Goal: Answer question/provide support: Share knowledge or assist other users

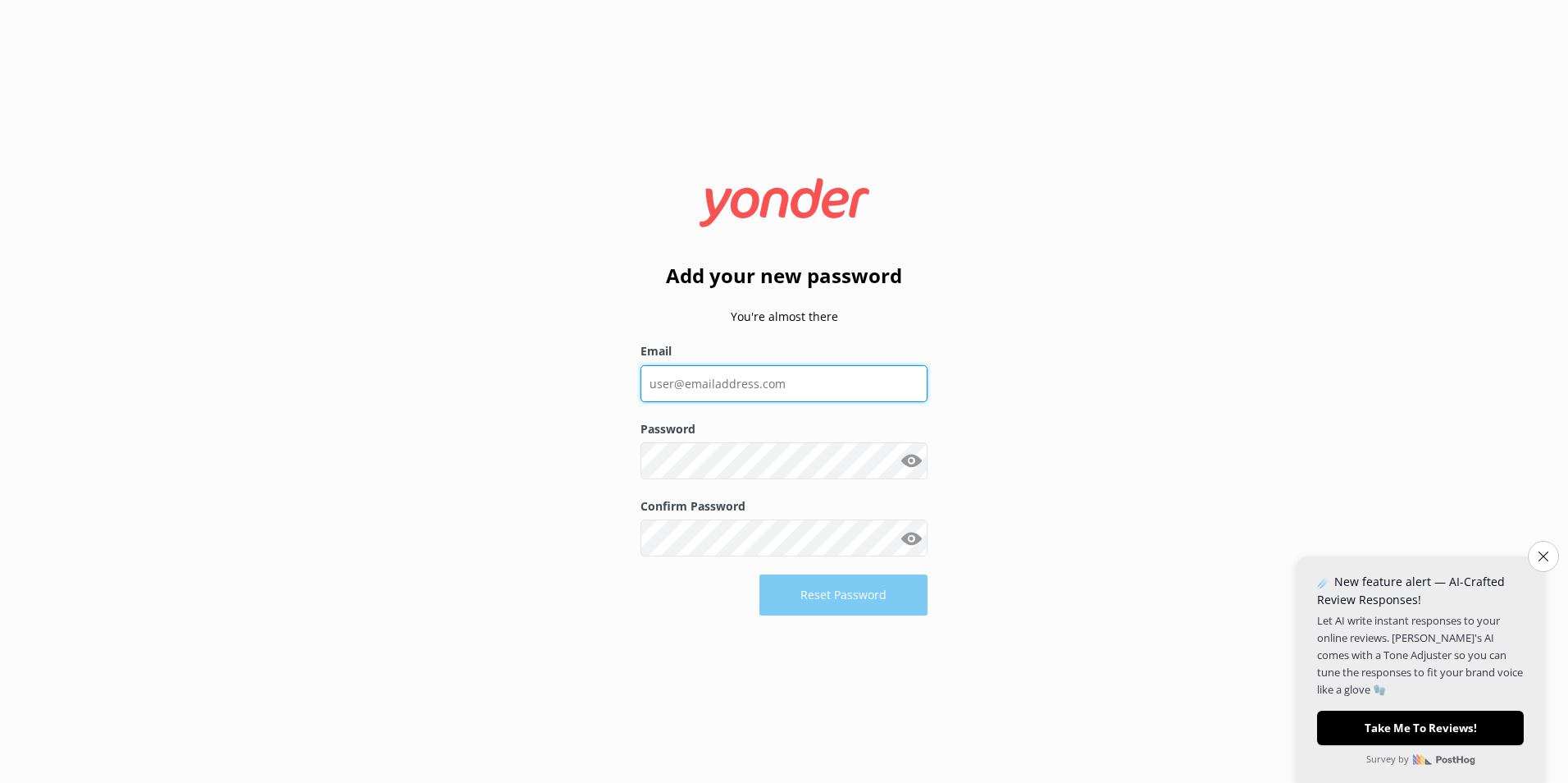
click at [708, 378] on input "Email" at bounding box center [784, 383] width 287 height 37
type input "[PERSON_NAME][EMAIL_ADDRESS][DOMAIN_NAME]"
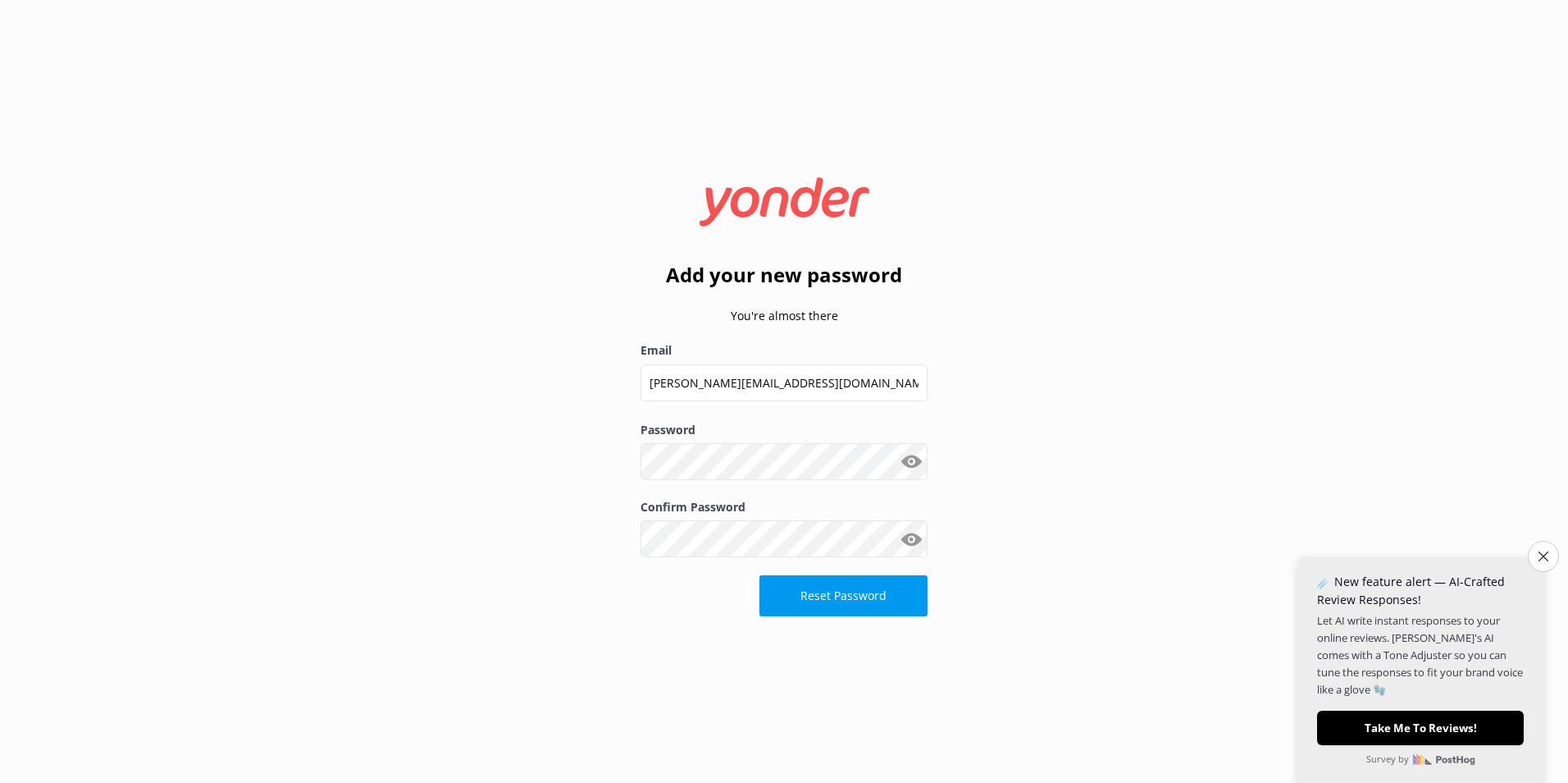
click at [917, 540] on button "Show password" at bounding box center [912, 539] width 33 height 33
click at [850, 602] on button "Reset Password" at bounding box center [843, 595] width 168 height 41
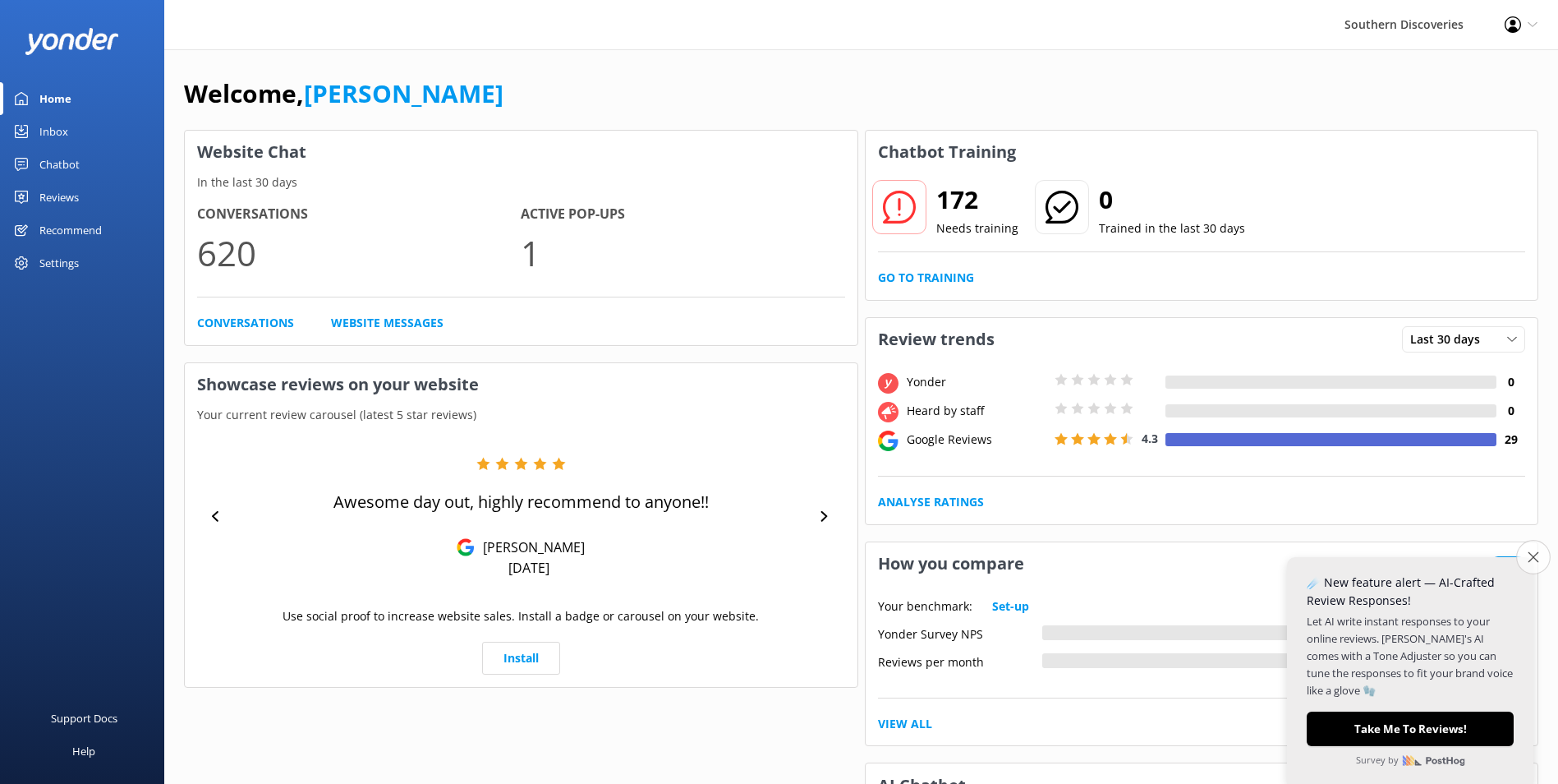
click at [1533, 559] on icon "Close survey" at bounding box center [1534, 557] width 11 height 11
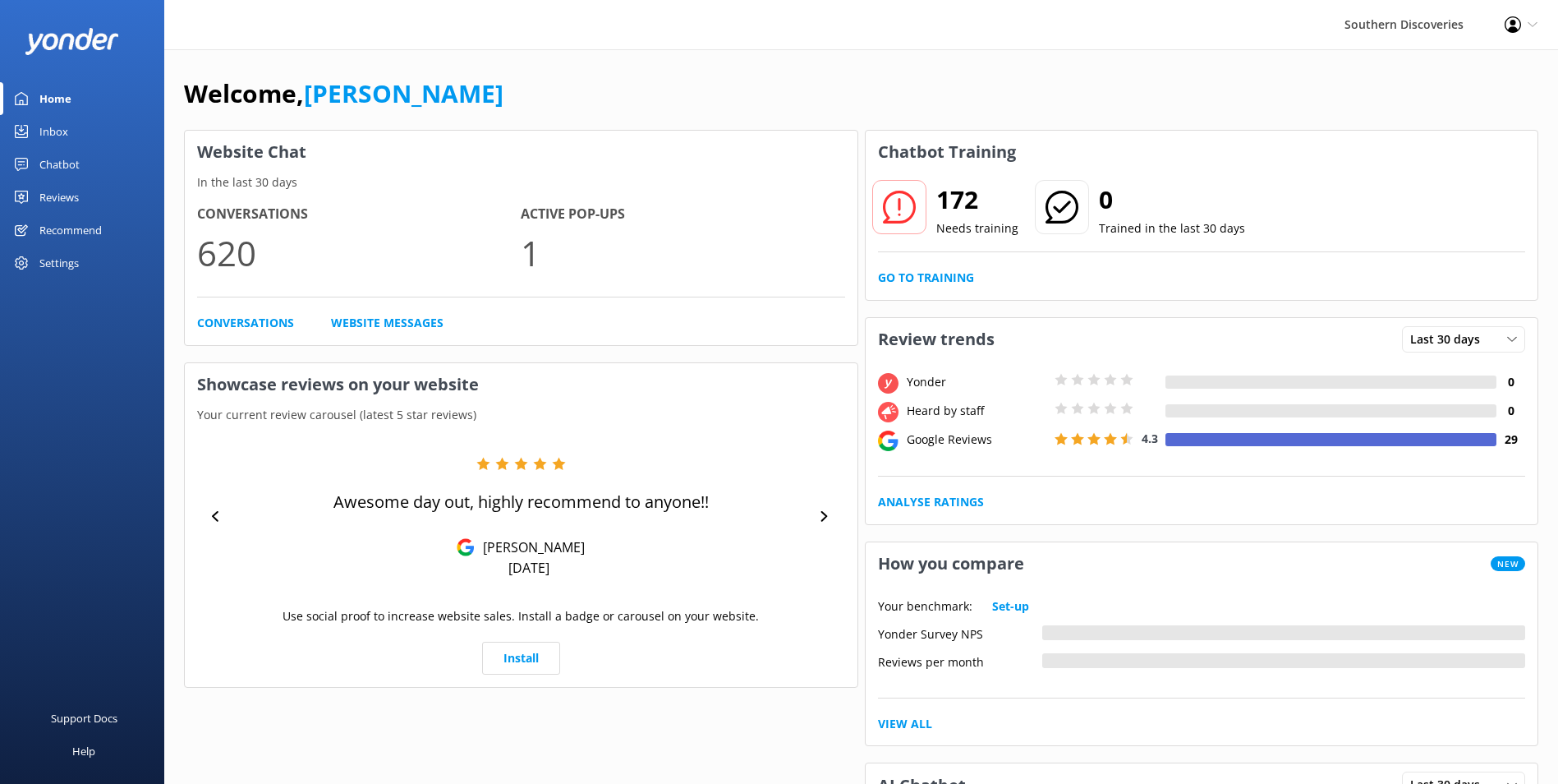
click at [46, 130] on div "Inbox" at bounding box center [54, 132] width 29 height 33
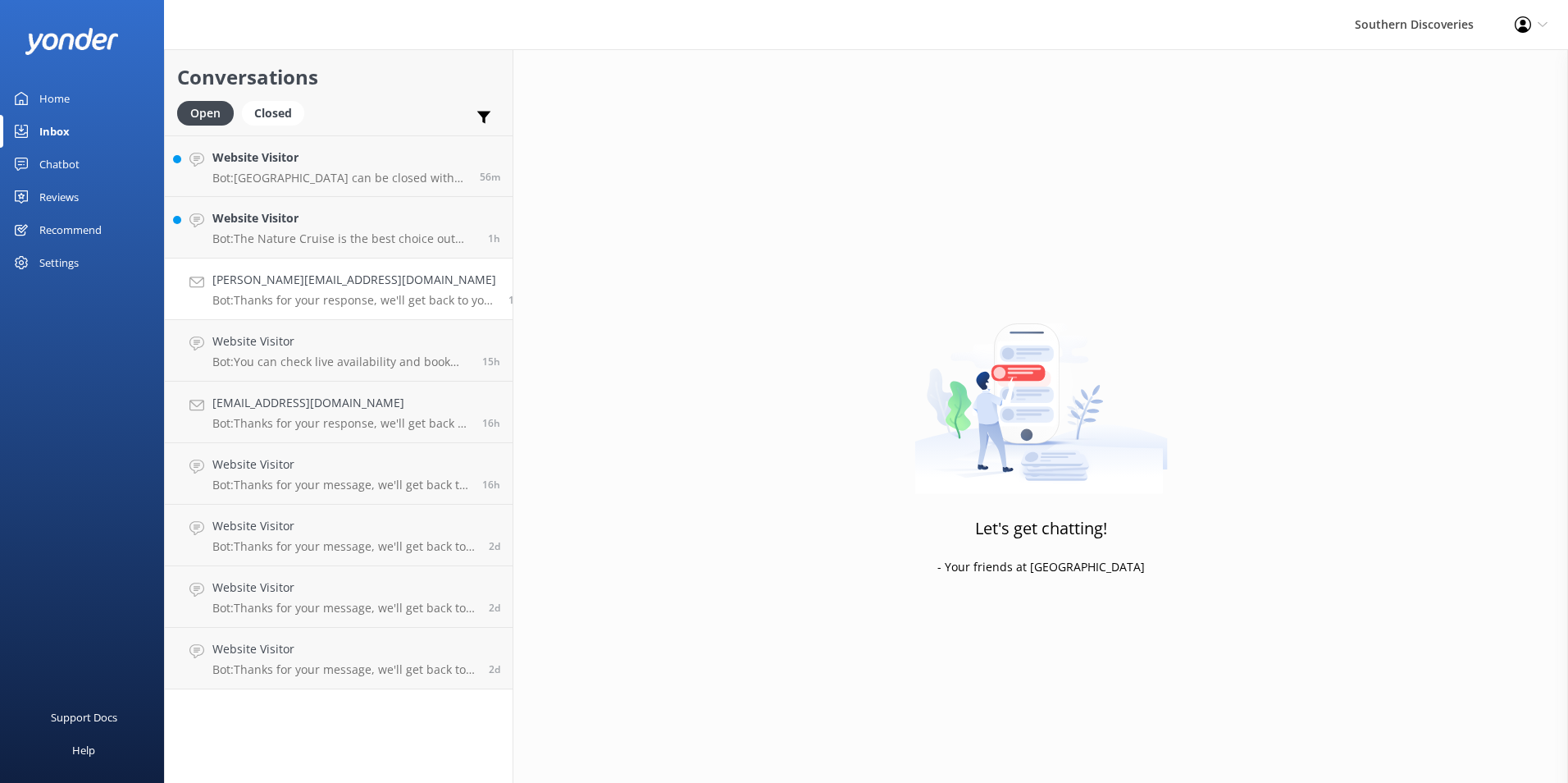
click at [267, 289] on div "[PERSON_NAME][EMAIL_ADDRESS][DOMAIN_NAME] Bot: Thanks for your response, we'll …" at bounding box center [354, 288] width 284 height 36
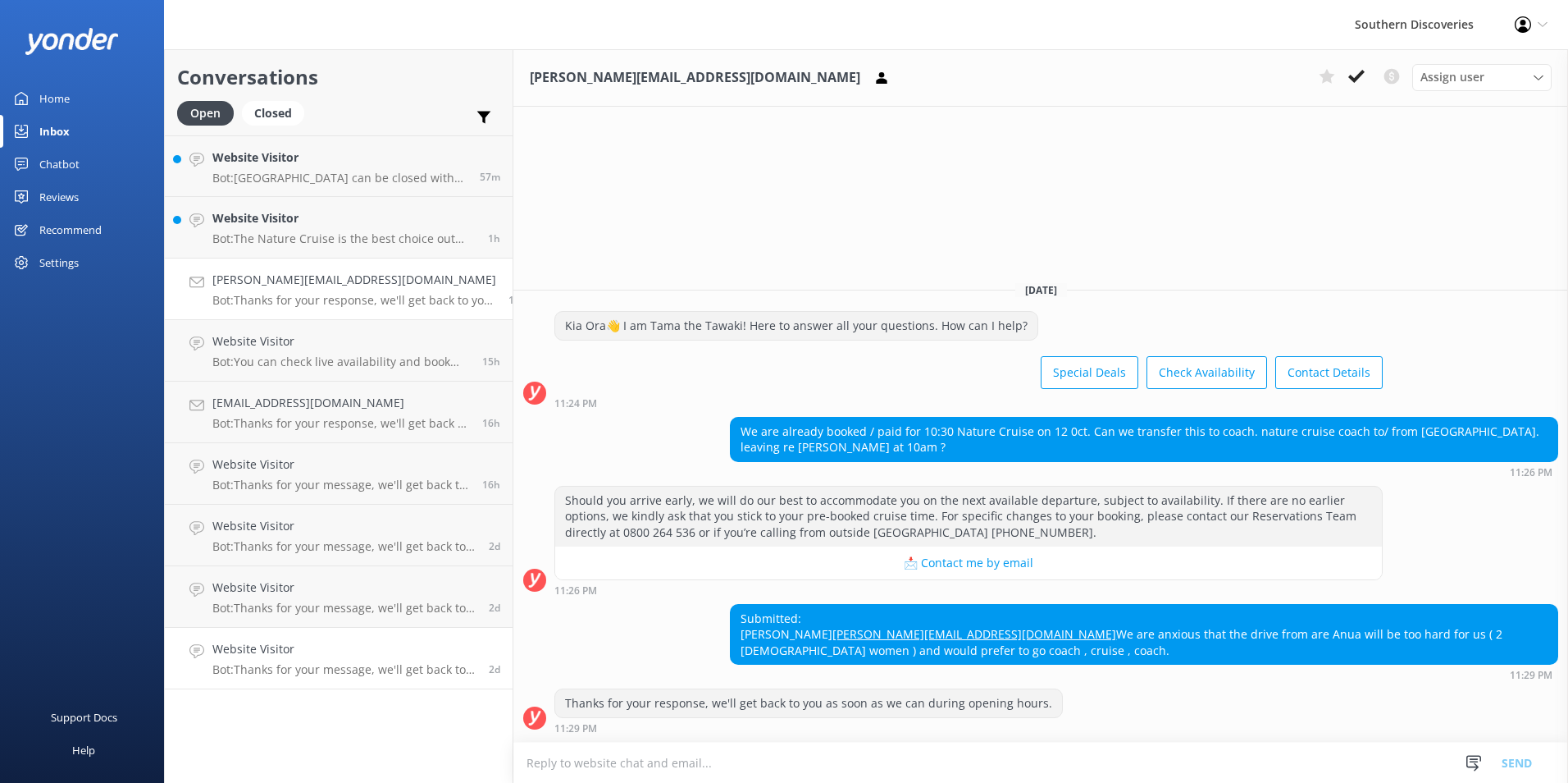
click at [226, 666] on p "Bot: Thanks for your message, we'll get back to you as soon as we can. You're a…" at bounding box center [344, 670] width 264 height 15
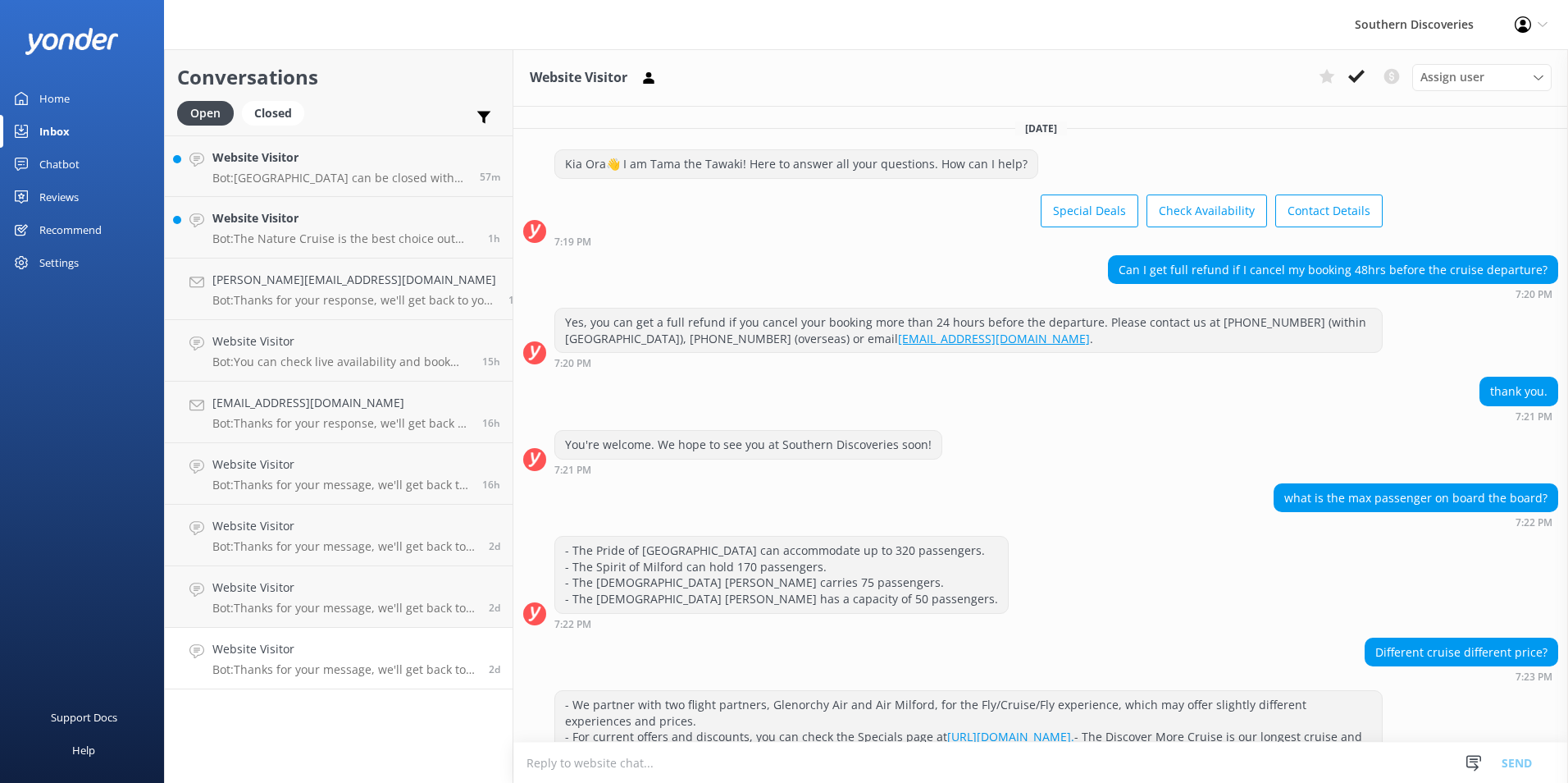
scroll to position [205, 0]
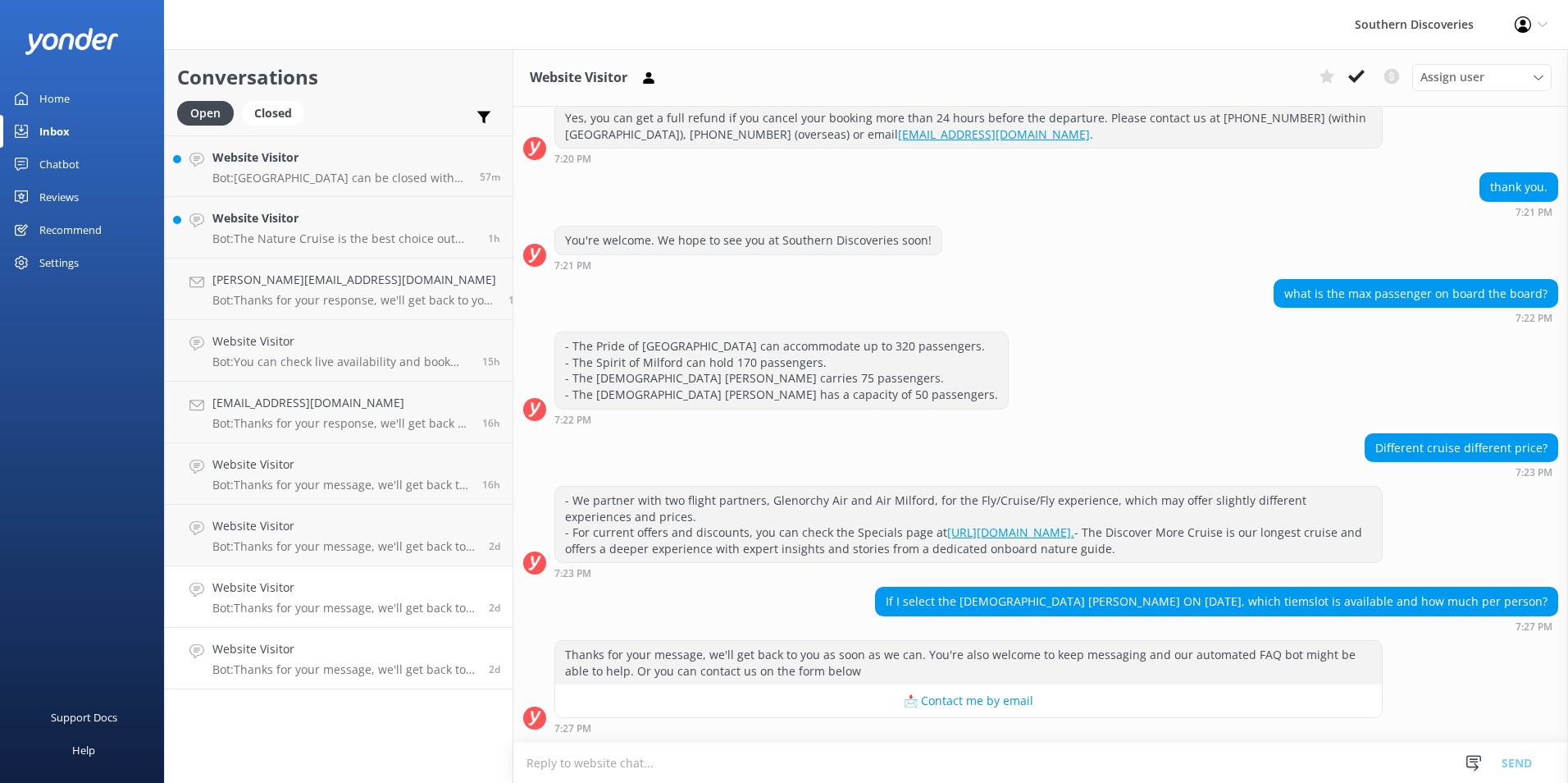
click at [273, 608] on p "Bot: Thanks for your message, we'll get back to you as soon as we can. You're a…" at bounding box center [344, 608] width 264 height 15
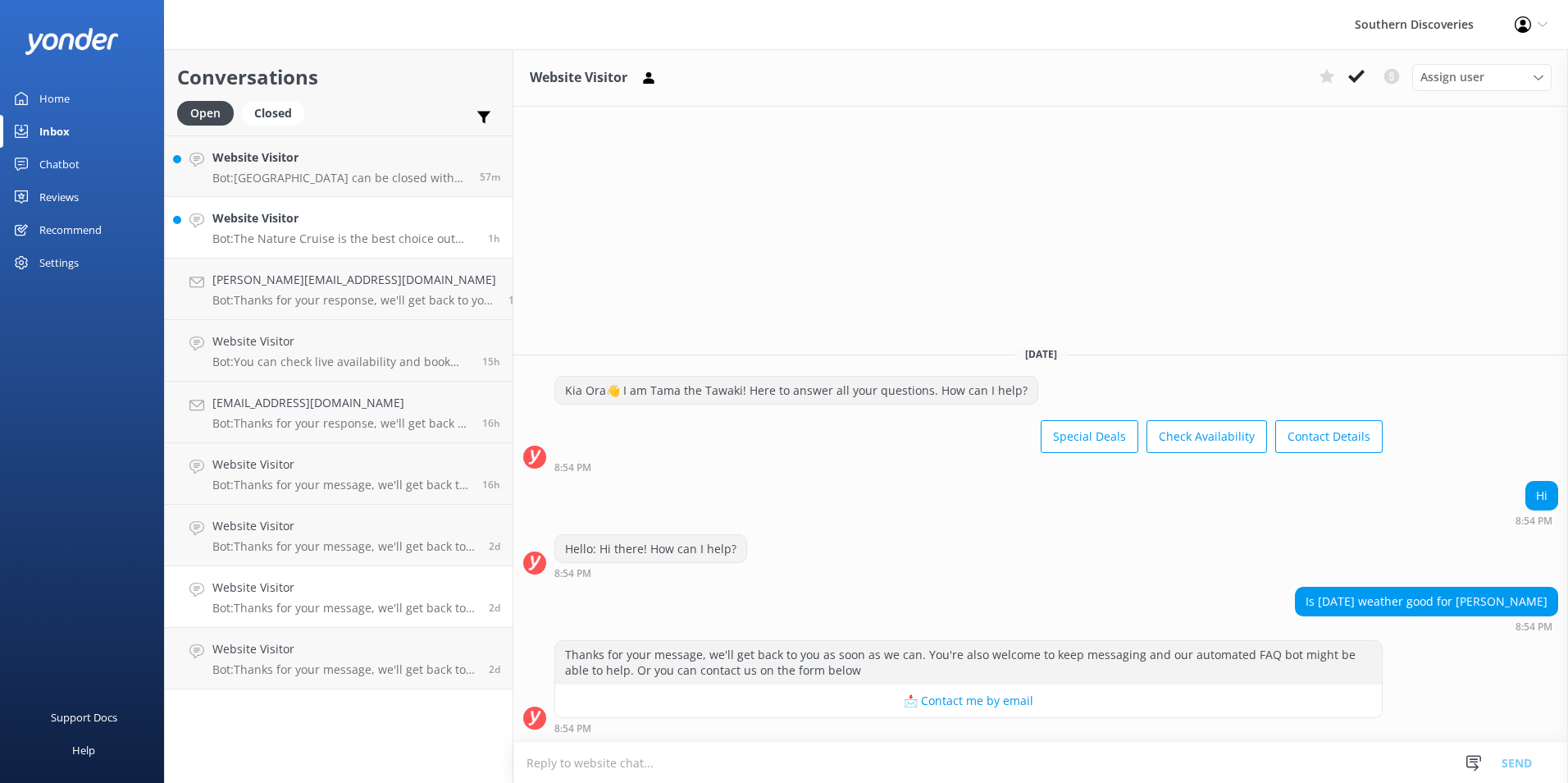
click at [335, 218] on h4 "Website Visitor" at bounding box center [344, 218] width 263 height 18
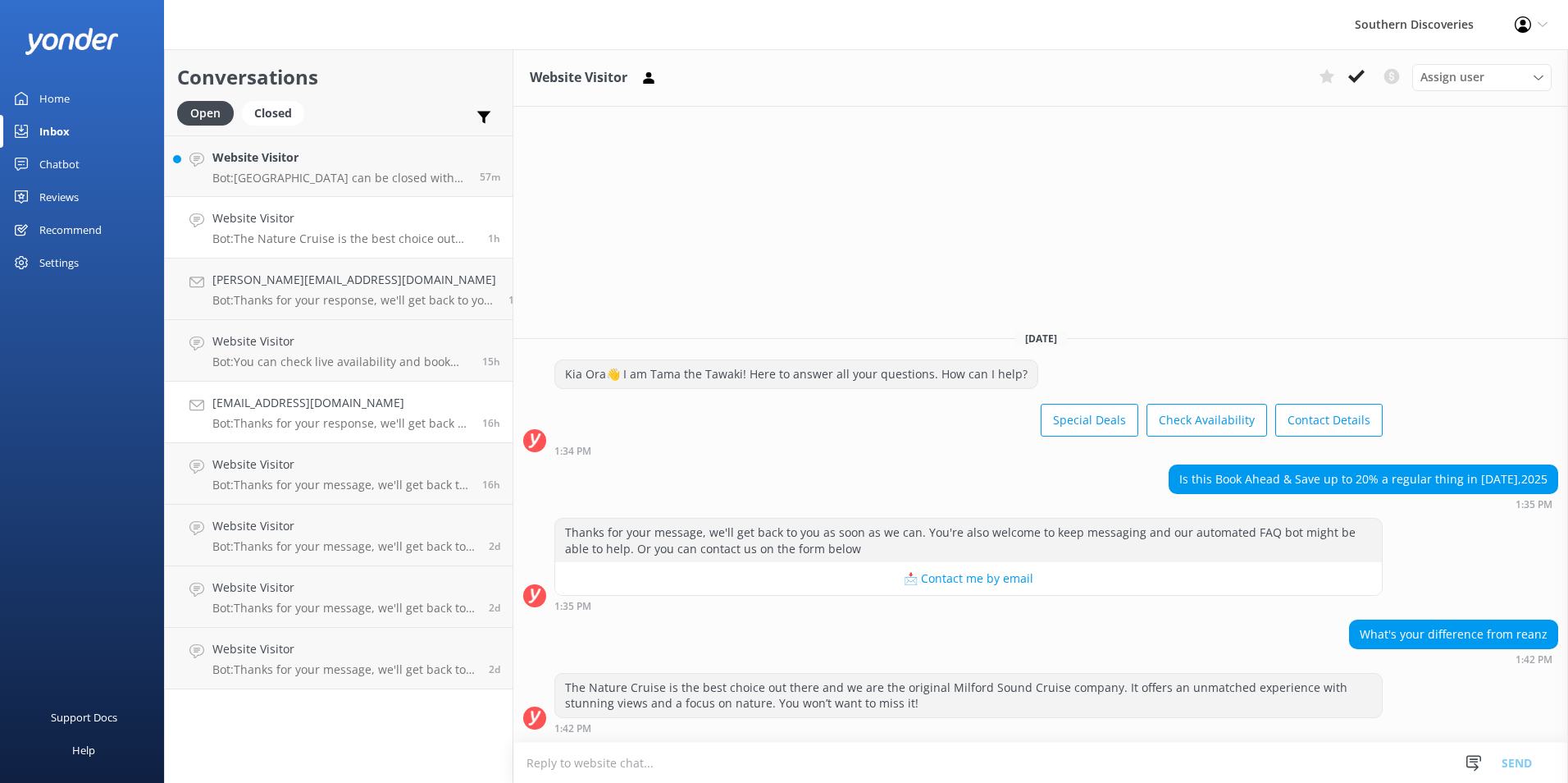
click at [272, 398] on h4 "[EMAIL_ADDRESS][DOMAIN_NAME]" at bounding box center [342, 403] width 258 height 18
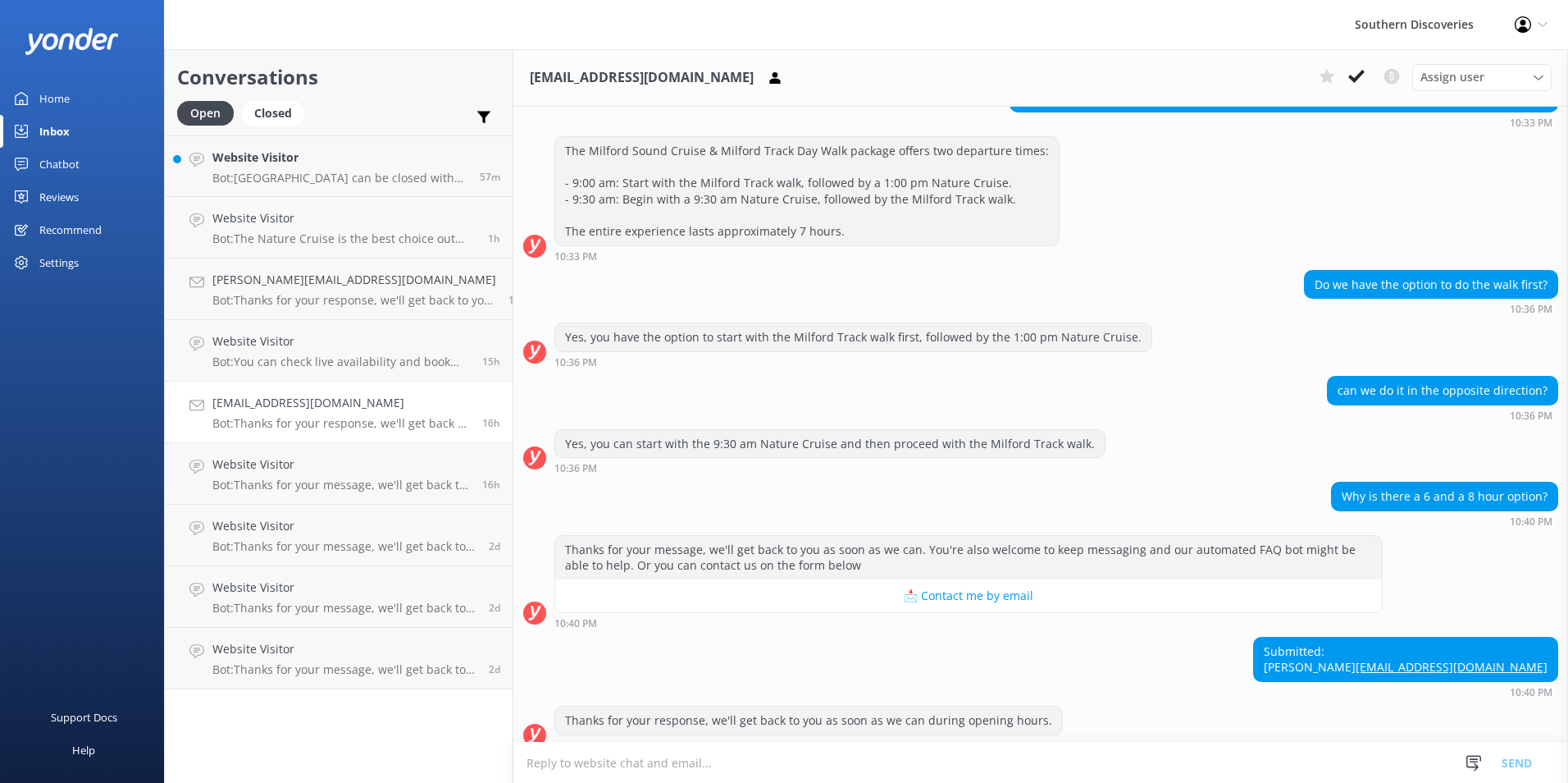
scroll to position [205, 0]
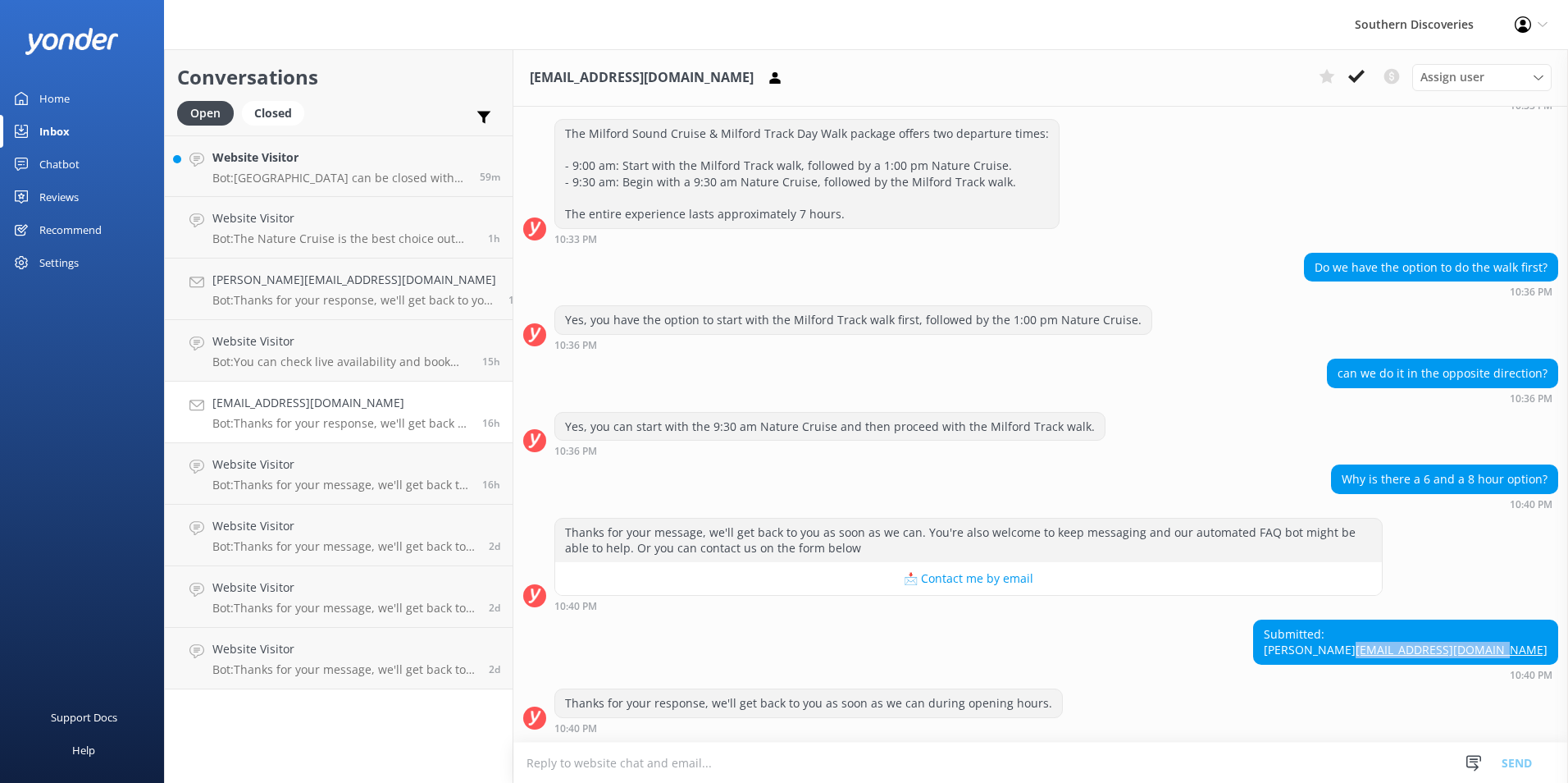
drag, startPoint x: 1539, startPoint y: 653, endPoint x: 1399, endPoint y: 643, distance: 140.4
click at [1399, 643] on div "Submitted: Kylie [EMAIL_ADDRESS][DOMAIN_NAME]" at bounding box center [1406, 641] width 304 height 43
copy link "[EMAIL_ADDRESS][DOMAIN_NAME]"
drag, startPoint x: 1210, startPoint y: 412, endPoint x: 1220, endPoint y: 413, distance: 10.0
click at [1210, 413] on div "Yes, you can start with the 9:30 am Nature Cruise and then proceed with the Mil…" at bounding box center [1040, 434] width 1054 height 45
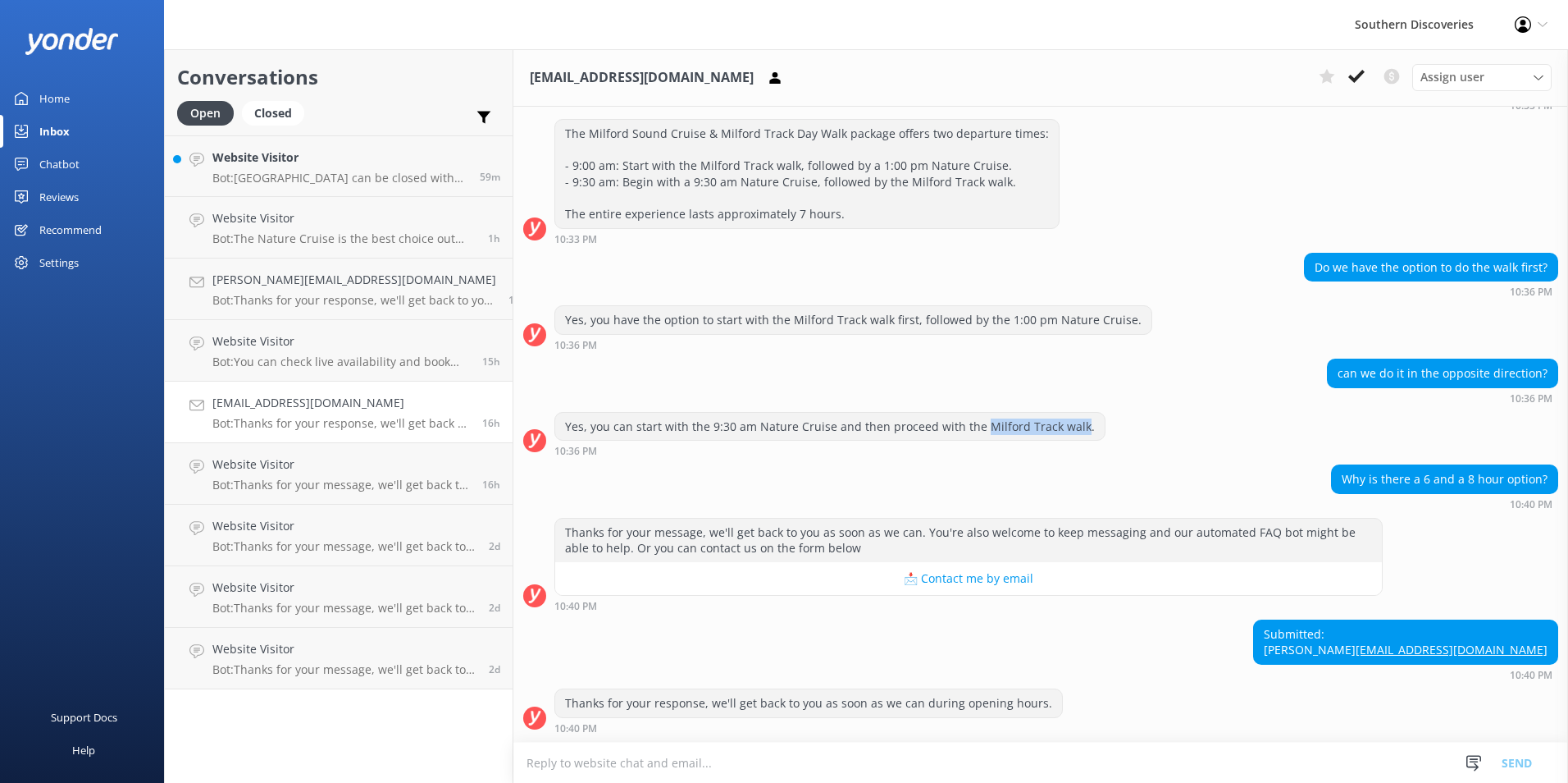
drag, startPoint x: 1051, startPoint y: 409, endPoint x: 956, endPoint y: 411, distance: 95.0
click at [956, 413] on div "Yes, you can start with the 9:30 am Nature Cruise and then proceed with the Mil…" at bounding box center [830, 427] width 550 height 28
copy div "Milford Track walk"
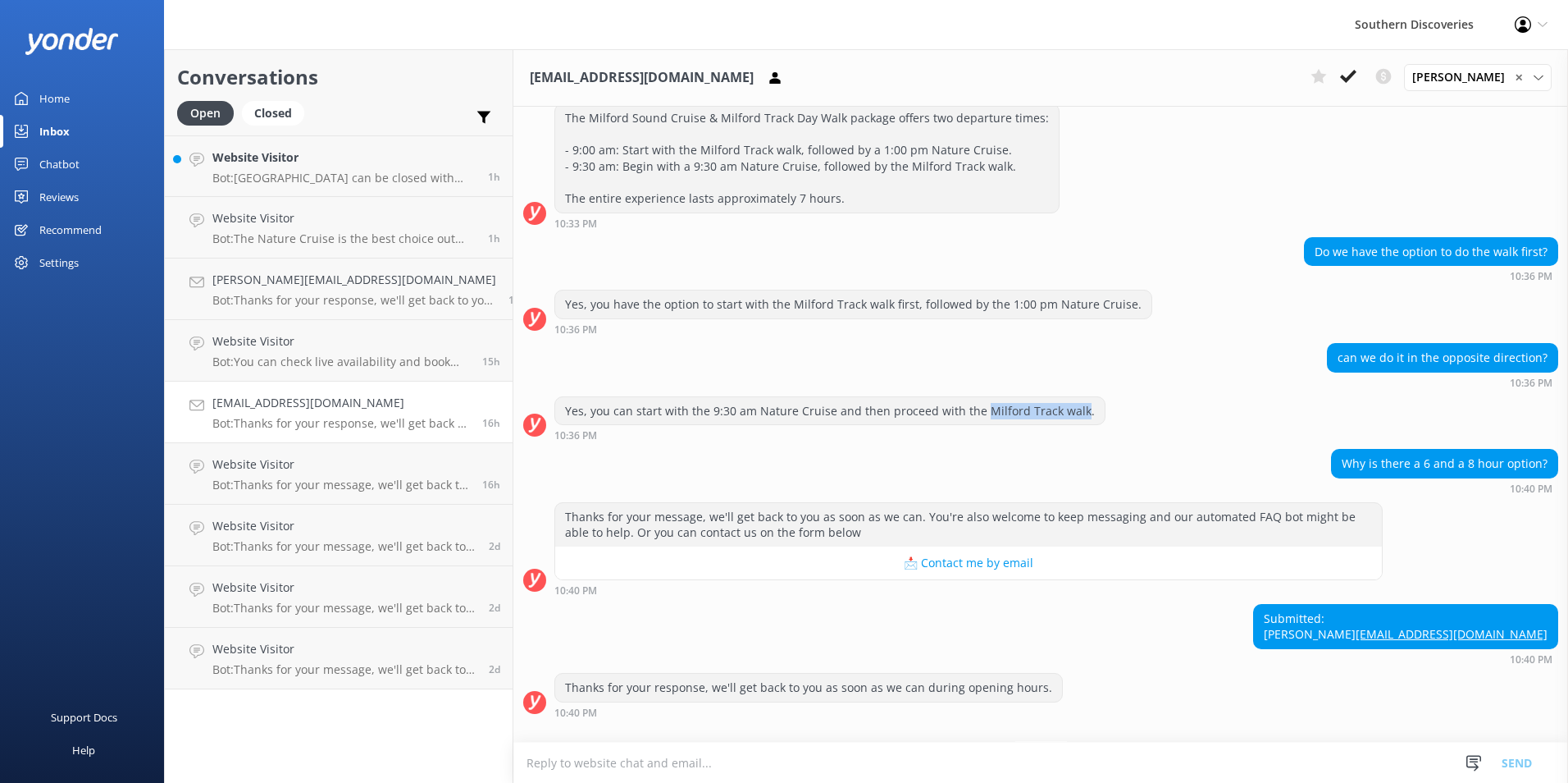
scroll to position [283, 0]
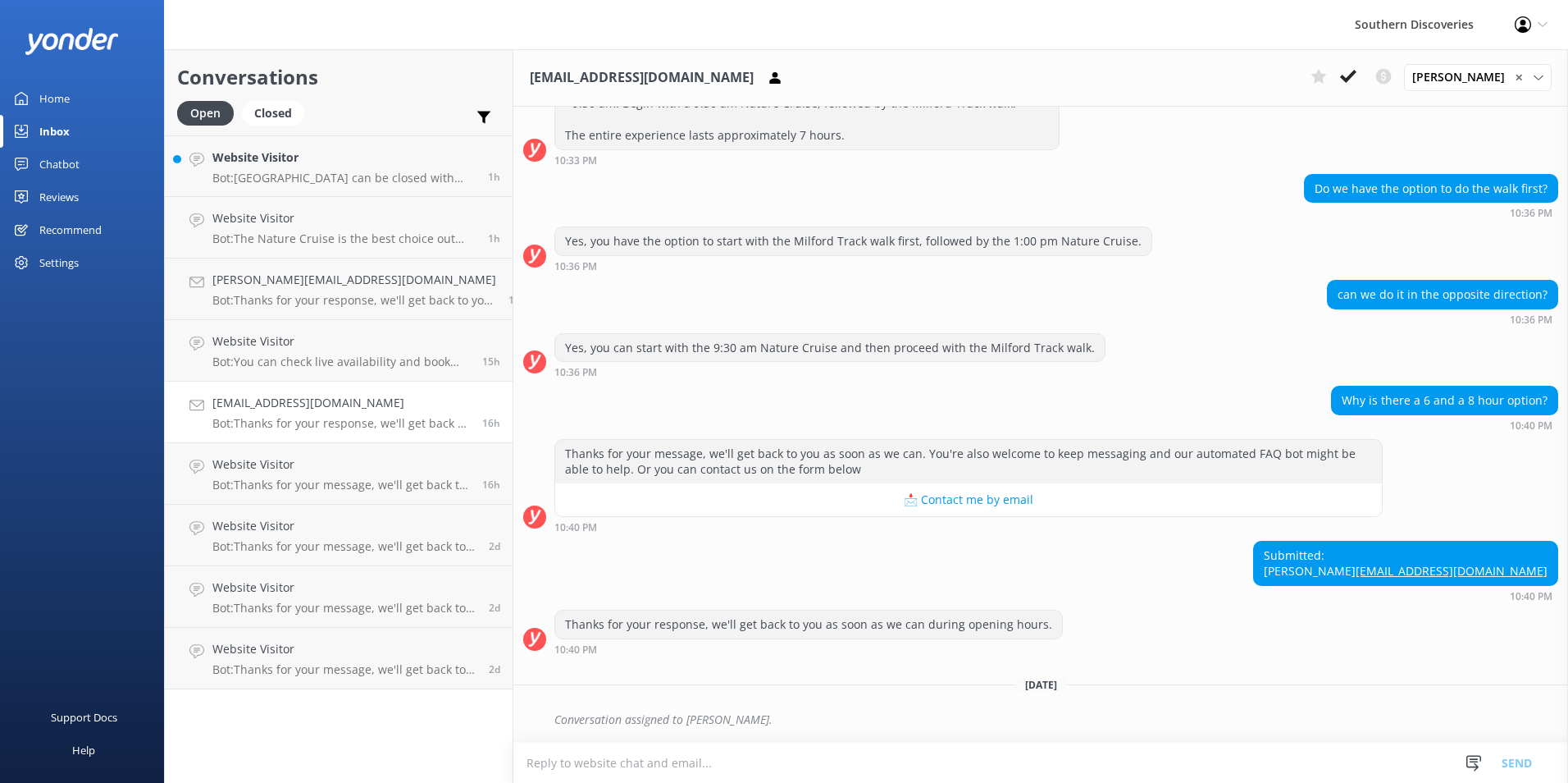
click at [885, 386] on div "Why is there a 6 and a 8 hour option? 10:40 PM" at bounding box center [1040, 408] width 1054 height 45
click at [288, 166] on h4 "Website Visitor" at bounding box center [344, 158] width 263 height 18
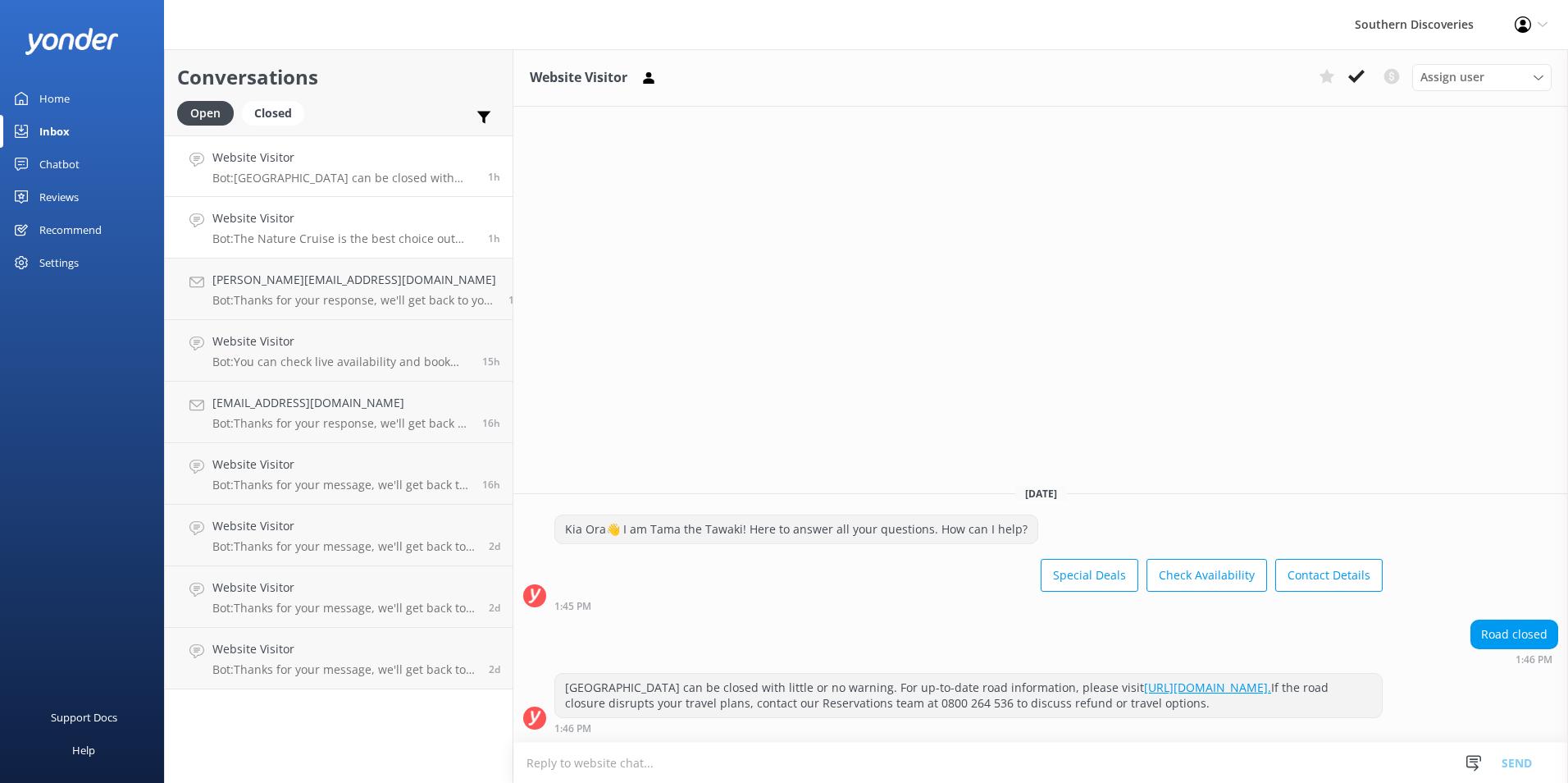
click at [306, 239] on p "Bot: The Nature Cruise is the best choice out there and we are the original Mil…" at bounding box center [344, 239] width 263 height 15
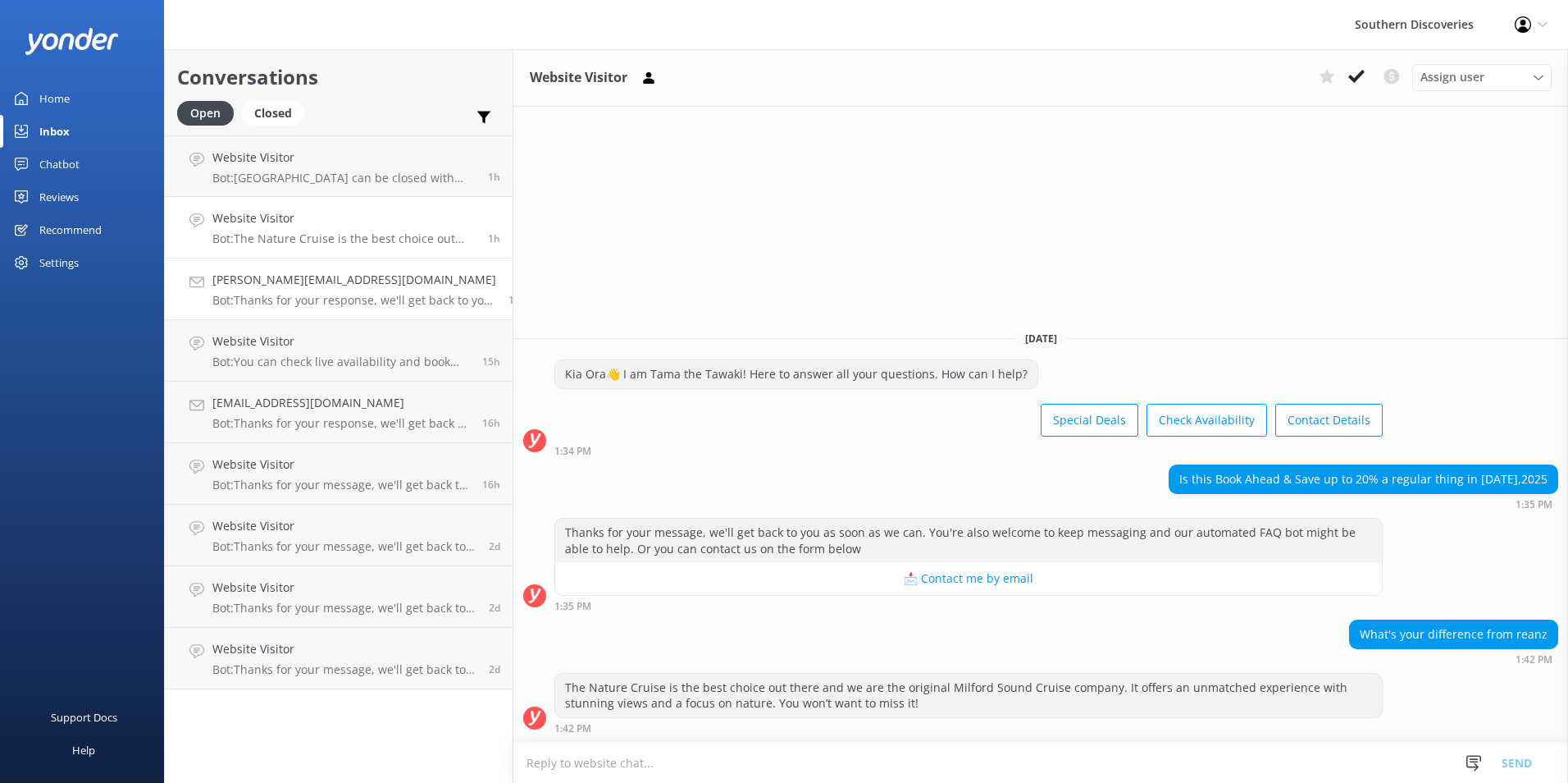
click at [279, 302] on p "Bot: Thanks for your response, we'll get back to you as soon as we can during o…" at bounding box center [354, 300] width 284 height 15
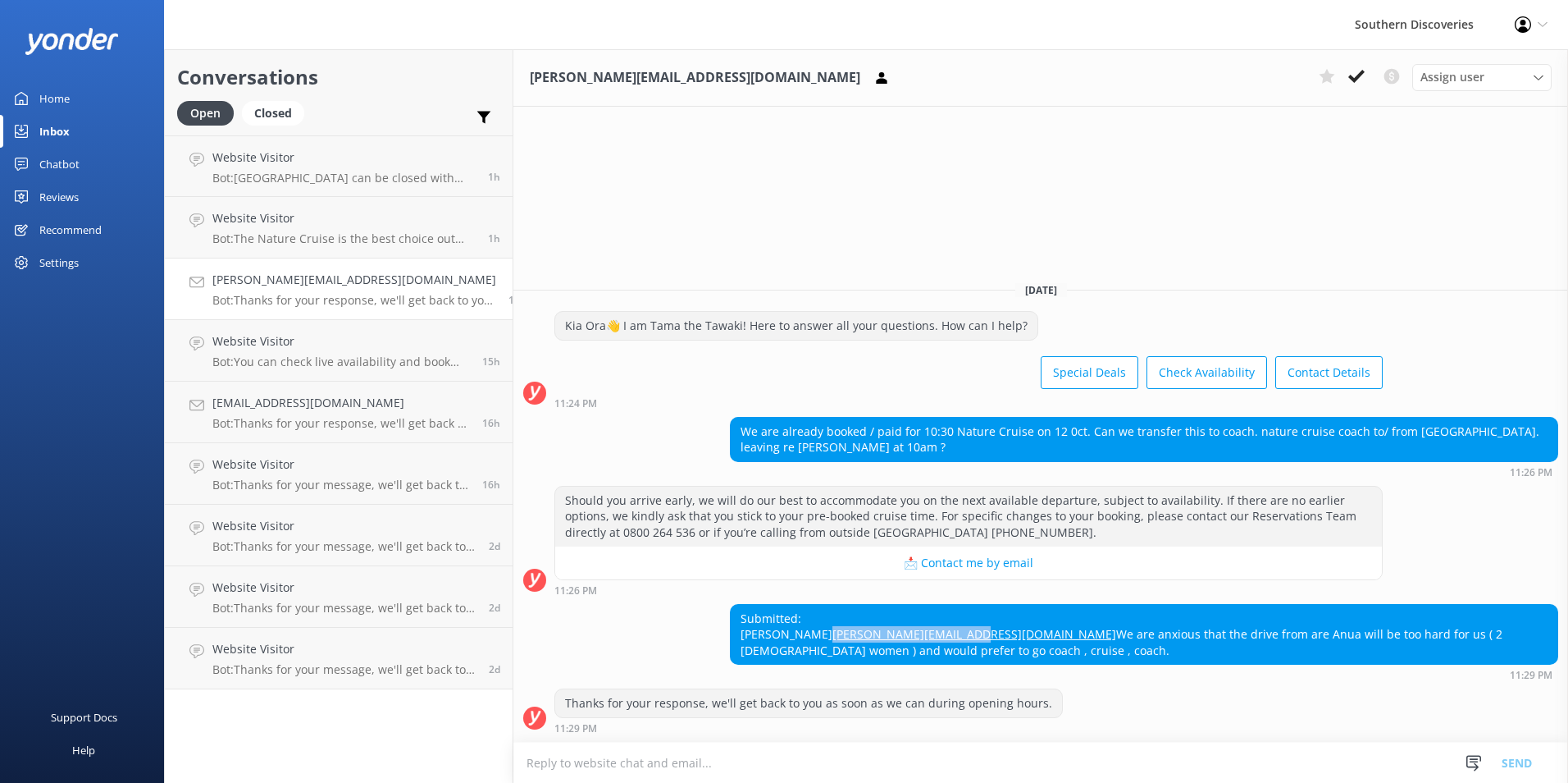
drag, startPoint x: 945, startPoint y: 635, endPoint x: 817, endPoint y: 635, distance: 128.0
click at [817, 635] on div "Submitted: [PERSON_NAME] [PERSON_NAME][EMAIL_ADDRESS][DOMAIN_NAME] We are anxio…" at bounding box center [1144, 634] width 827 height 60
copy link "[PERSON_NAME][EMAIL_ADDRESS][DOMAIN_NAME]"
click at [1023, 616] on div "Submitted: [PERSON_NAME] [PERSON_NAME][EMAIL_ADDRESS][DOMAIN_NAME] We are anxio…" at bounding box center [1144, 634] width 827 height 60
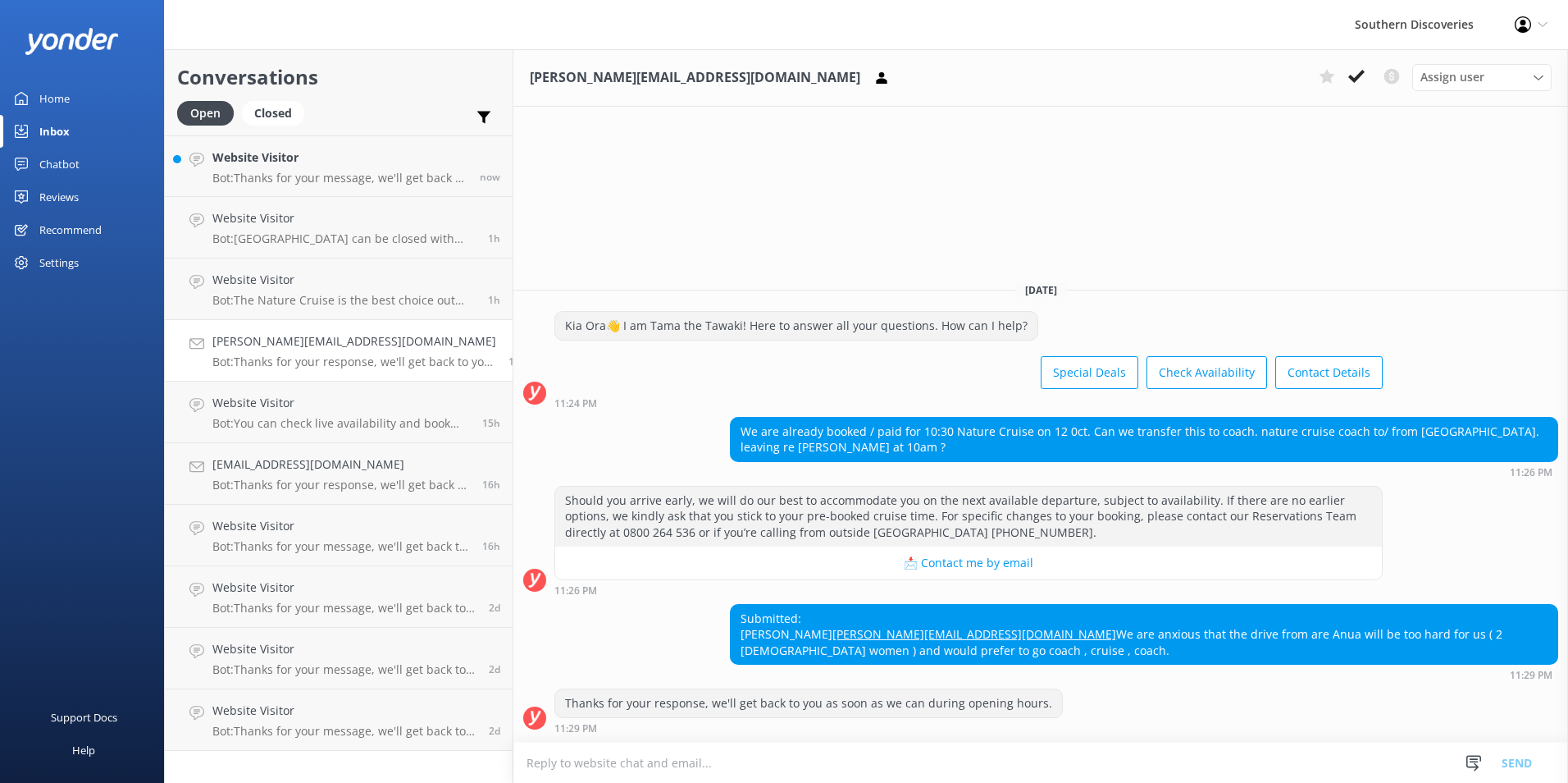
click at [1466, 485] on div "Should you arrive early, we will do our best to accommodate you on the next ava…" at bounding box center [1040, 540] width 1054 height 110
